Goal: Information Seeking & Learning: Find specific fact

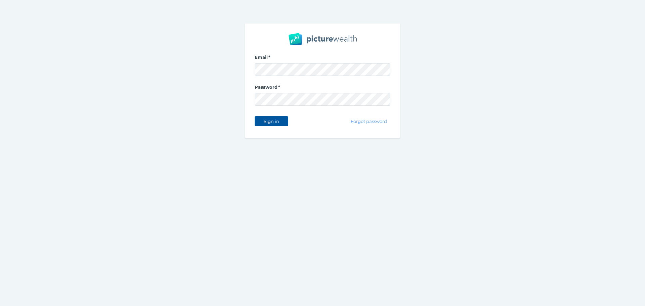
click at [280, 121] on span "Sign in" at bounding box center [271, 121] width 21 height 5
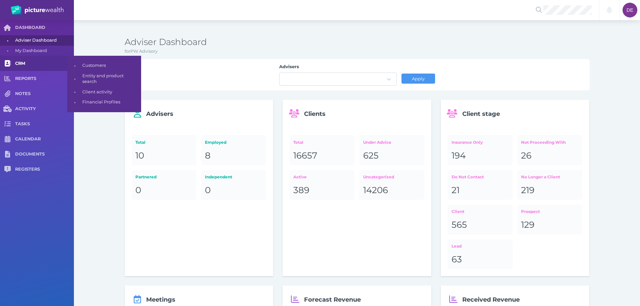
click at [49, 66] on span "CRM" at bounding box center [44, 64] width 59 height 6
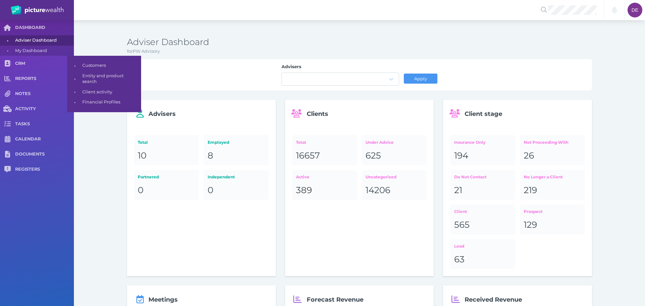
select select "25"
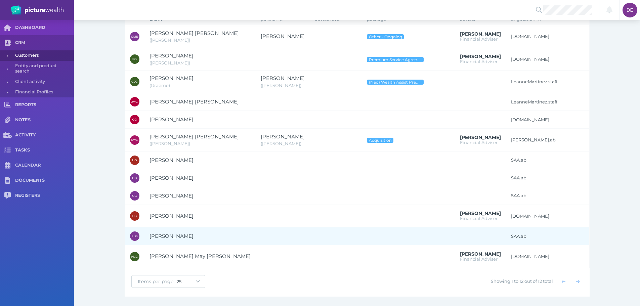
scroll to position [33, 0]
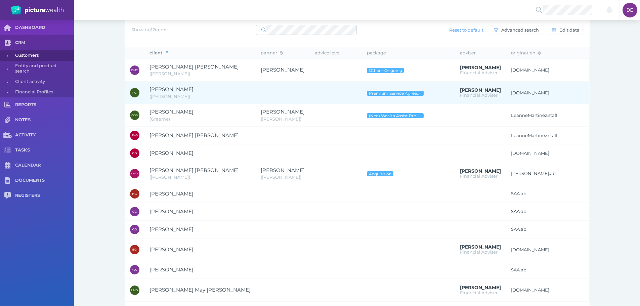
click at [160, 98] on span "( [PERSON_NAME] )" at bounding box center [169, 96] width 41 height 5
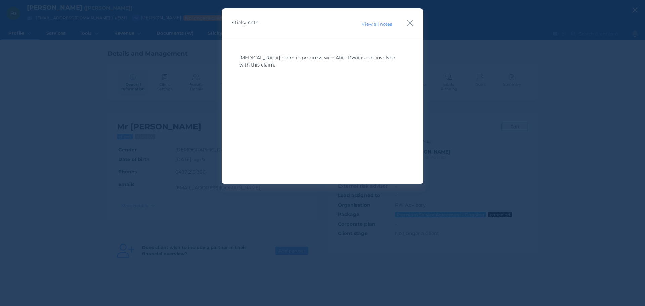
drag, startPoint x: 288, startPoint y: 59, endPoint x: 405, endPoint y: 68, distance: 117.2
click at [405, 67] on div "[MEDICAL_DATA] claim in progress with AIA - PWA is not involved with this claim." at bounding box center [322, 61] width 167 height 14
click at [346, 78] on div "[MEDICAL_DATA] claim in progress with AIA - PWA is not involved with this claim." at bounding box center [322, 101] width 181 height 101
drag, startPoint x: 280, startPoint y: 67, endPoint x: 239, endPoint y: 57, distance: 42.0
click at [239, 57] on div "[MEDICAL_DATA] claim in progress with AIA - PWA is not involved with this claim." at bounding box center [322, 101] width 181 height 101
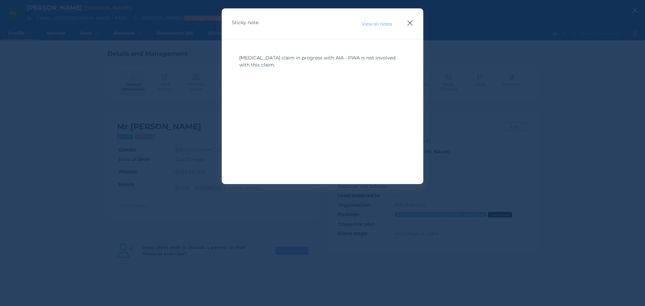
click at [410, 20] on icon "button" at bounding box center [410, 23] width 6 height 8
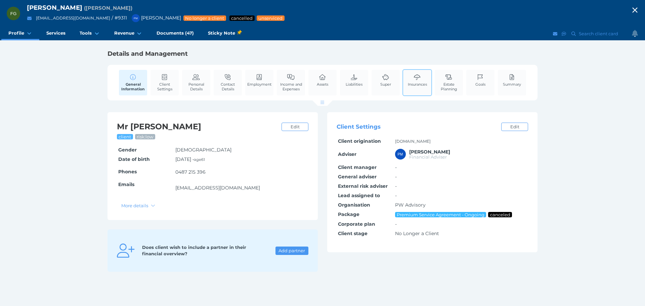
click at [416, 82] on span "Insurances" at bounding box center [417, 84] width 19 height 5
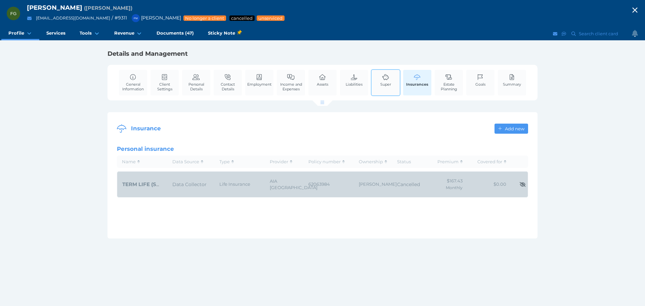
click at [398, 81] on div "Super" at bounding box center [386, 82] width 30 height 27
click at [390, 80] on link "Super" at bounding box center [386, 80] width 14 height 20
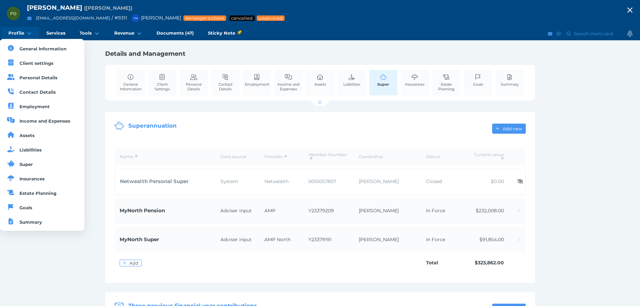
click at [16, 31] on span "Profile" at bounding box center [16, 33] width 16 height 6
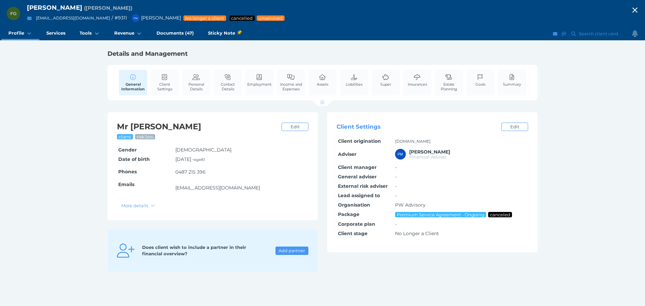
drag, startPoint x: 434, startPoint y: 266, endPoint x: 428, endPoint y: 257, distance: 11.2
click at [434, 265] on div "Client Settings Edit Client origination AdamMatthewsDRF.cm Adviser PM Peter McD…" at bounding box center [432, 192] width 210 height 160
click at [419, 84] on span "Insurances" at bounding box center [417, 84] width 19 height 5
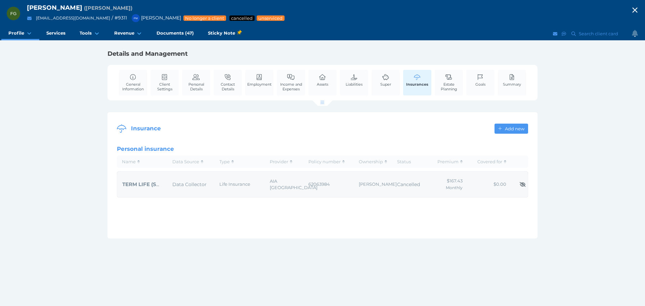
click at [426, 186] on td "Cancelled" at bounding box center [411, 184] width 39 height 26
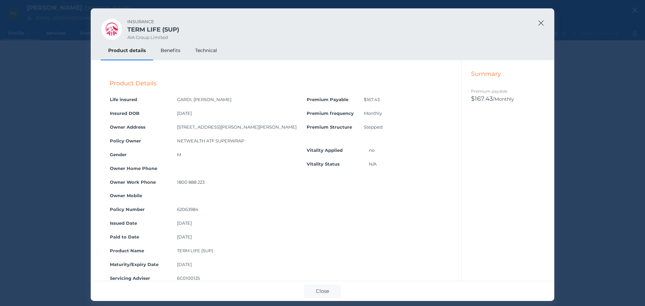
click at [540, 21] on icon "button" at bounding box center [541, 23] width 6 height 8
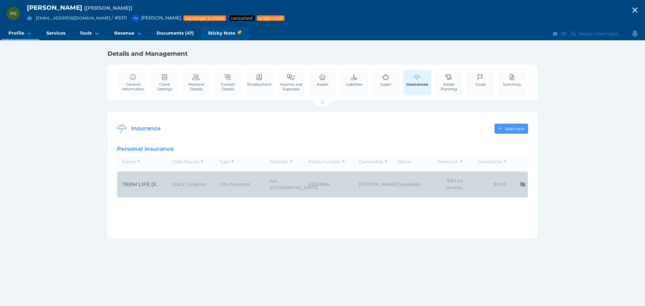
click at [230, 29] on div "Sticky Note" at bounding box center [224, 33] width 47 height 13
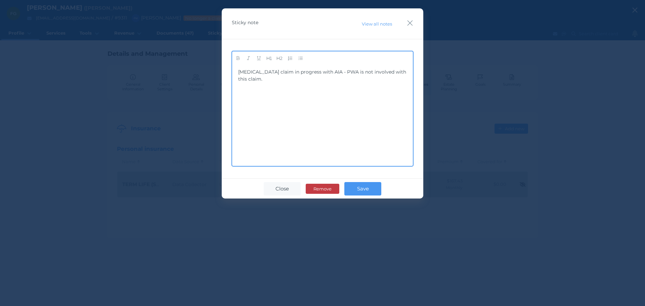
drag, startPoint x: 263, startPoint y: 75, endPoint x: 376, endPoint y: 78, distance: 112.6
click at [376, 78] on div "[MEDICAL_DATA] claim in progress with AIA - PWA is not involved with this claim." at bounding box center [322, 76] width 169 height 14
click at [277, 87] on div "[MEDICAL_DATA] claim in progress with AIA - PWA is not involved with this claim." at bounding box center [322, 116] width 169 height 94
click at [408, 22] on icon "button" at bounding box center [410, 23] width 6 height 8
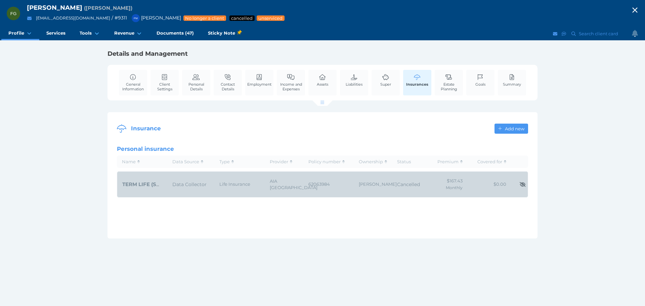
click at [618, 124] on div "FG Francis Gardi ( Frank ) francisgardi@gmail.com / # 9311 PM Peter McDonald No…" at bounding box center [322, 153] width 645 height 306
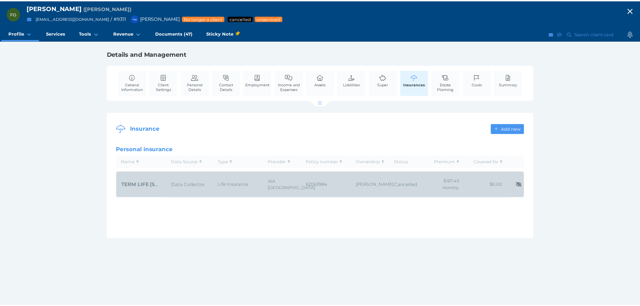
scroll to position [0, 1]
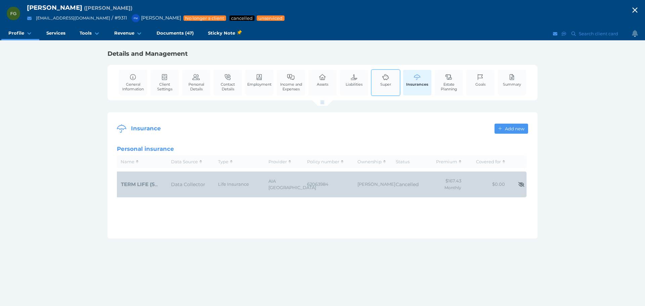
click at [392, 85] on link "Super" at bounding box center [386, 80] width 14 height 20
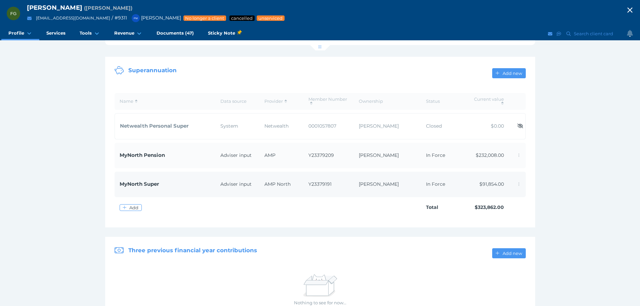
scroll to position [67, 0]
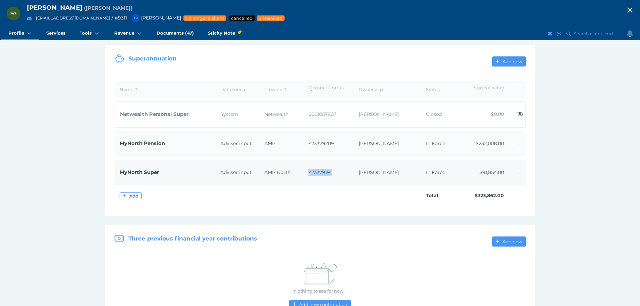
drag, startPoint x: 334, startPoint y: 170, endPoint x: 306, endPoint y: 171, distance: 27.9
click at [306, 171] on td "Y23379191" at bounding box center [328, 173] width 50 height 26
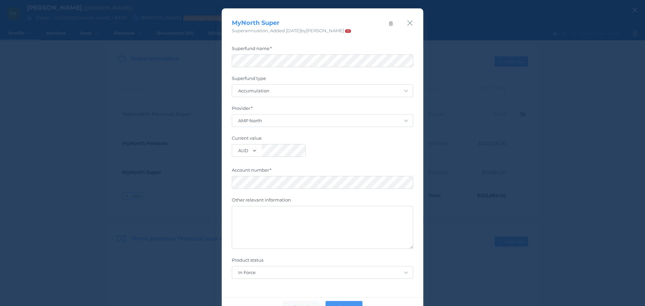
copy span "Y23379191"
click at [225, 186] on div "Superfund name Superfund type - Accumulation Pension Contribution Defined Benef…" at bounding box center [323, 167] width 202 height 262
click at [408, 26] on icon "button" at bounding box center [410, 23] width 6 height 8
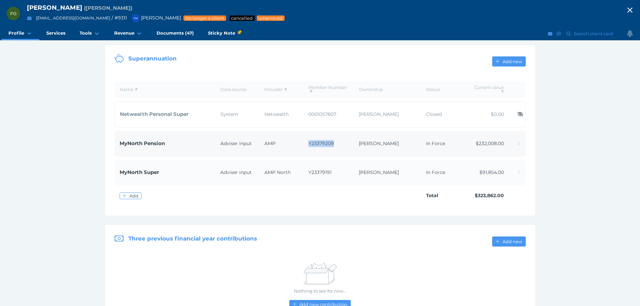
drag, startPoint x: 299, startPoint y: 142, endPoint x: 343, endPoint y: 153, distance: 45.2
click at [344, 150] on tr "MyNorth Pension Adviser input AMP Y23379209 Francis Gardi In Force $232,008.00" at bounding box center [320, 144] width 411 height 26
copy tr "Y23379209"
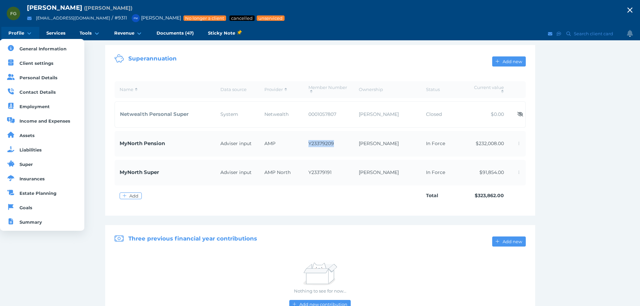
click at [23, 31] on span "Profile" at bounding box center [16, 33] width 16 height 6
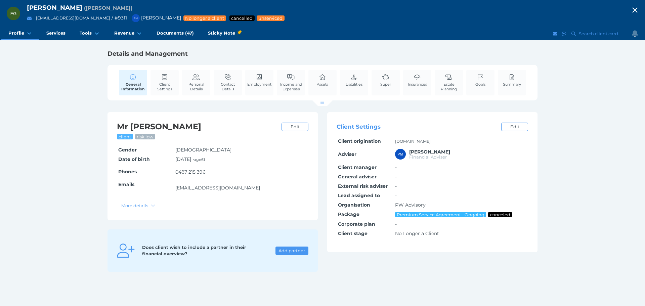
click at [603, 143] on div "FG Francis Gardi ( Frank ) francisgardi@gmail.com / # 9311 PM Peter McDonald No…" at bounding box center [322, 153] width 645 height 306
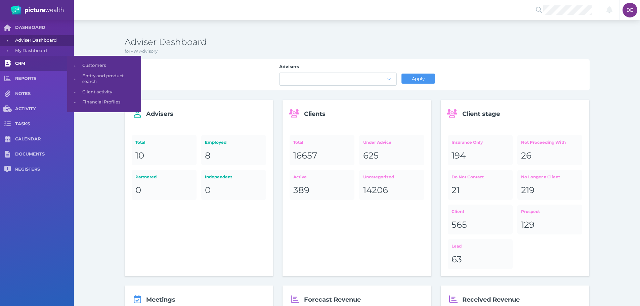
click at [31, 68] on link "CRM" at bounding box center [37, 63] width 74 height 15
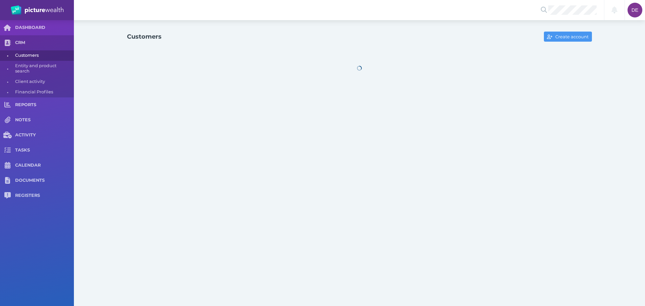
select select "25"
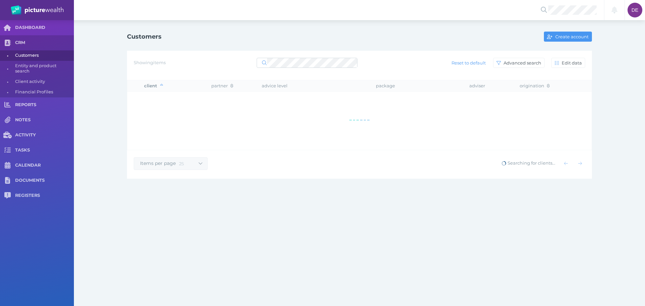
click at [274, 59] on div at bounding box center [307, 63] width 101 height 12
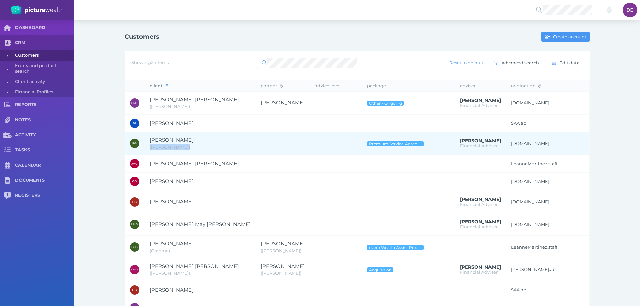
click at [204, 144] on td "[PERSON_NAME] ( [PERSON_NAME] )" at bounding box center [199, 143] width 111 height 23
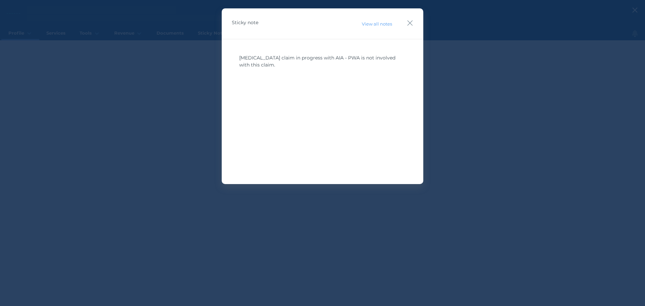
click at [413, 23] on div "Sticky note View all notes" at bounding box center [323, 23] width 202 height 31
click at [409, 23] on icon "button" at bounding box center [410, 23] width 6 height 8
